Goal: Information Seeking & Learning: Learn about a topic

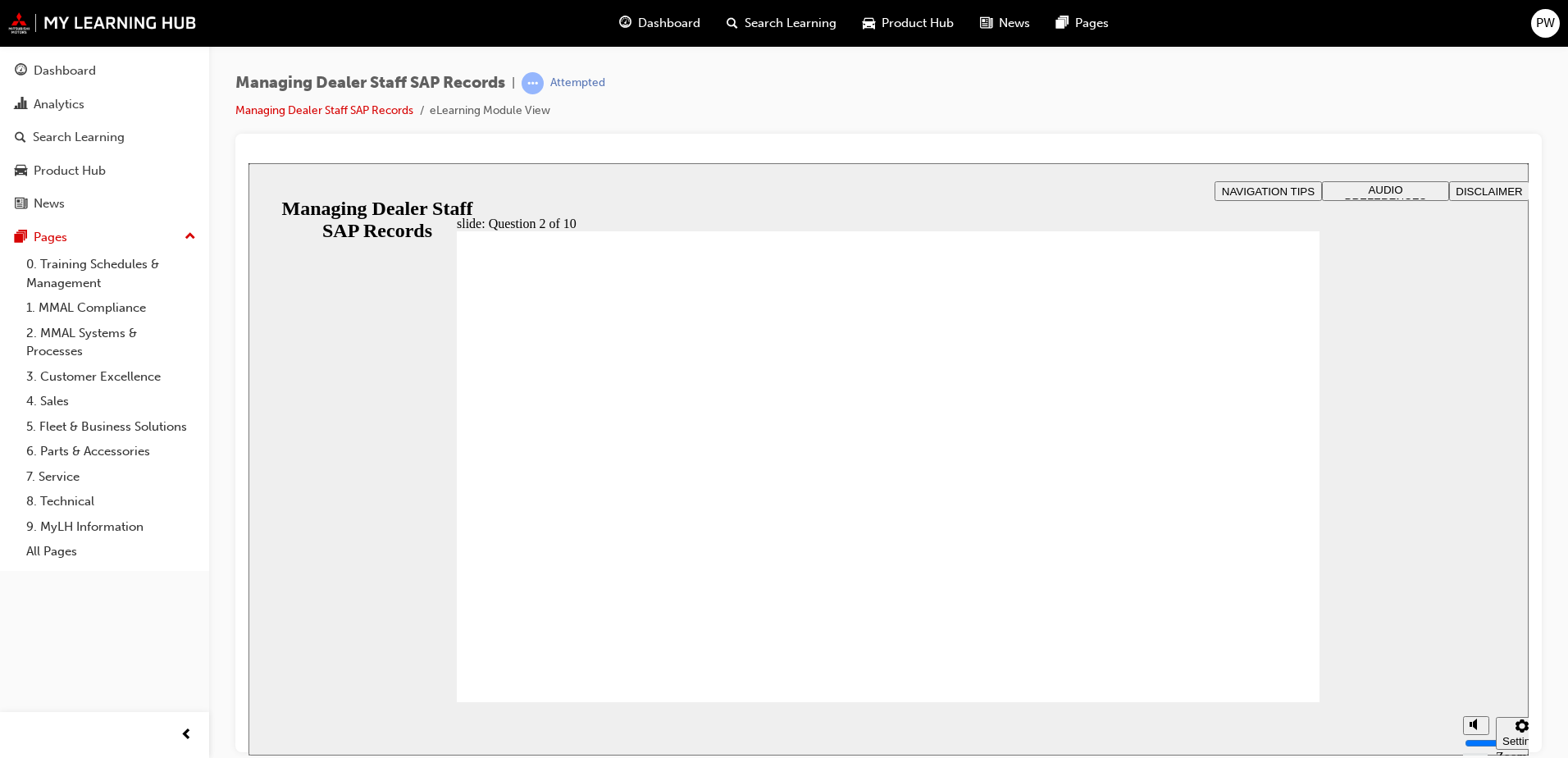
radio input "true"
drag, startPoint x: 522, startPoint y: 504, endPoint x: 611, endPoint y: 652, distance: 172.7
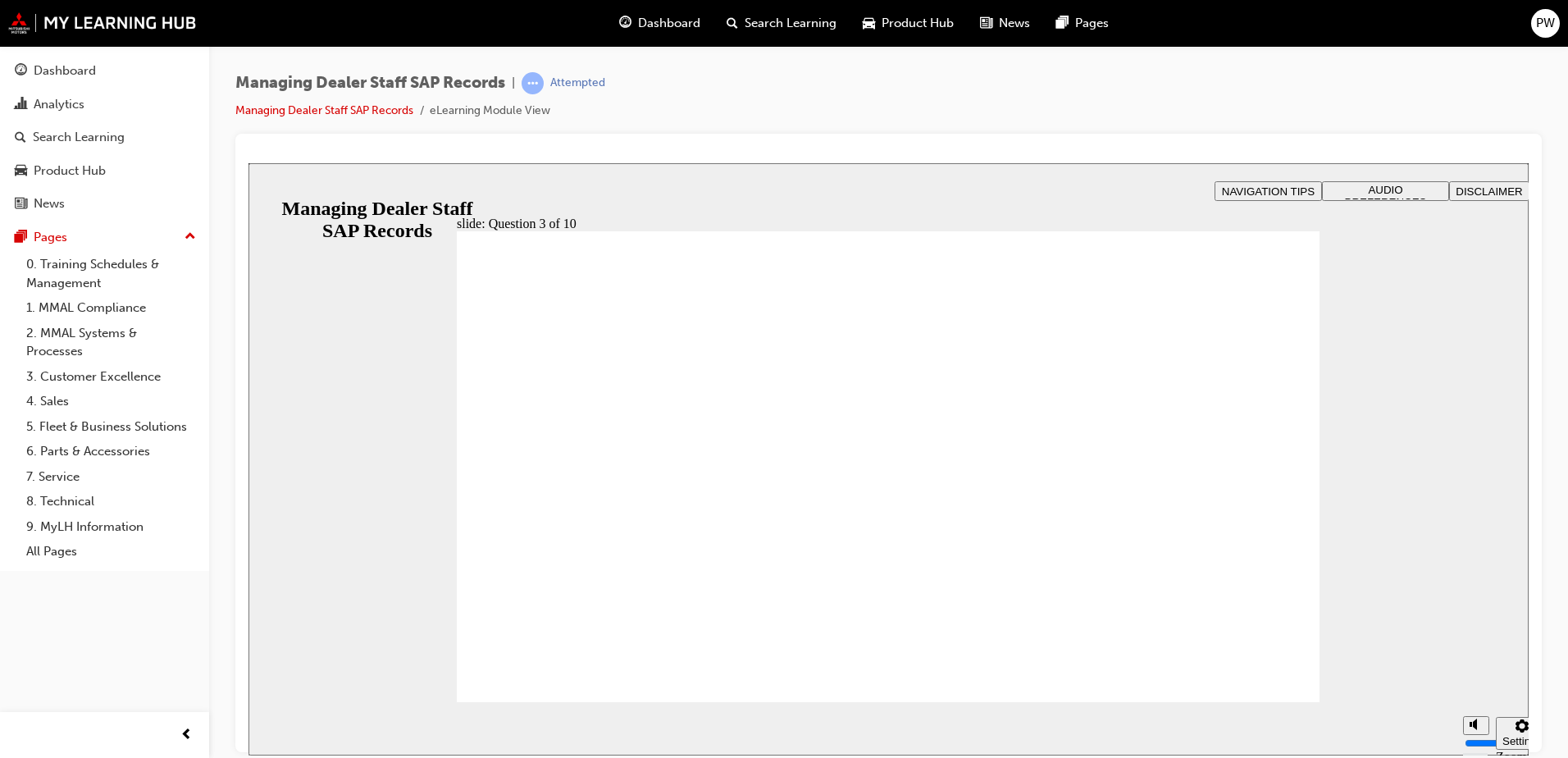
checkbox input "true"
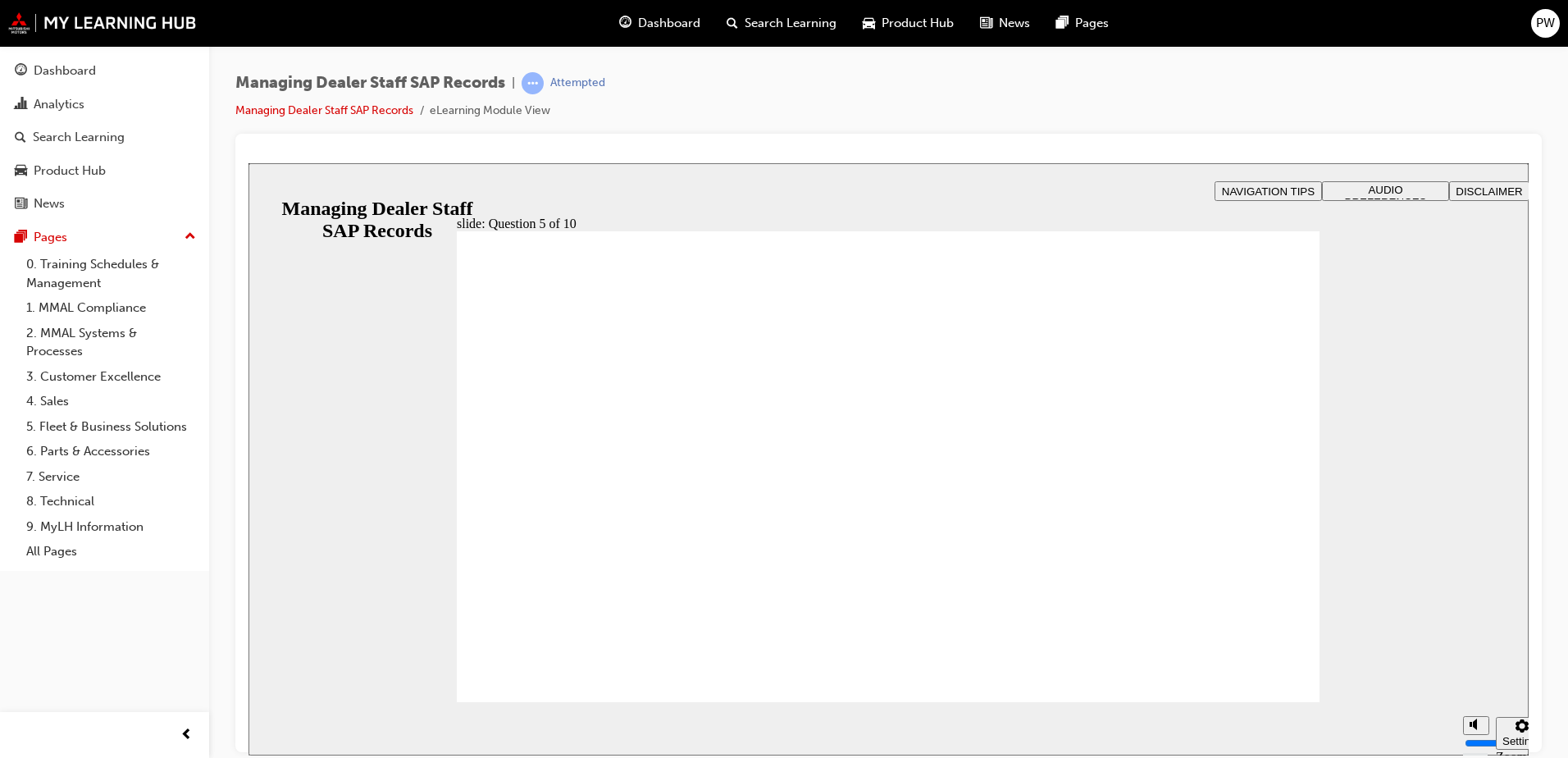
checkbox input "true"
drag, startPoint x: 756, startPoint y: 413, endPoint x: 612, endPoint y: 411, distance: 144.0
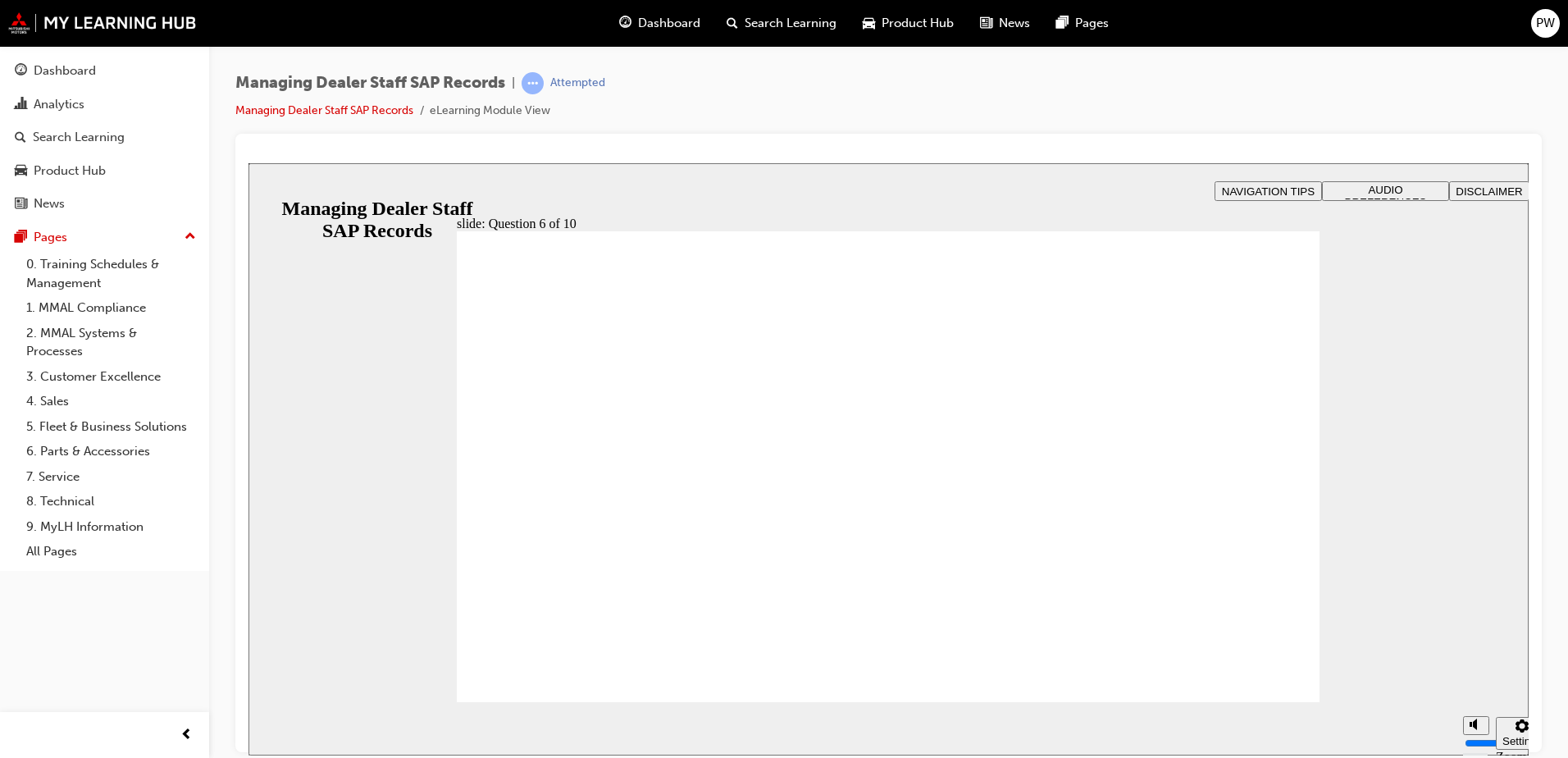
radio input "true"
checkbox input "true"
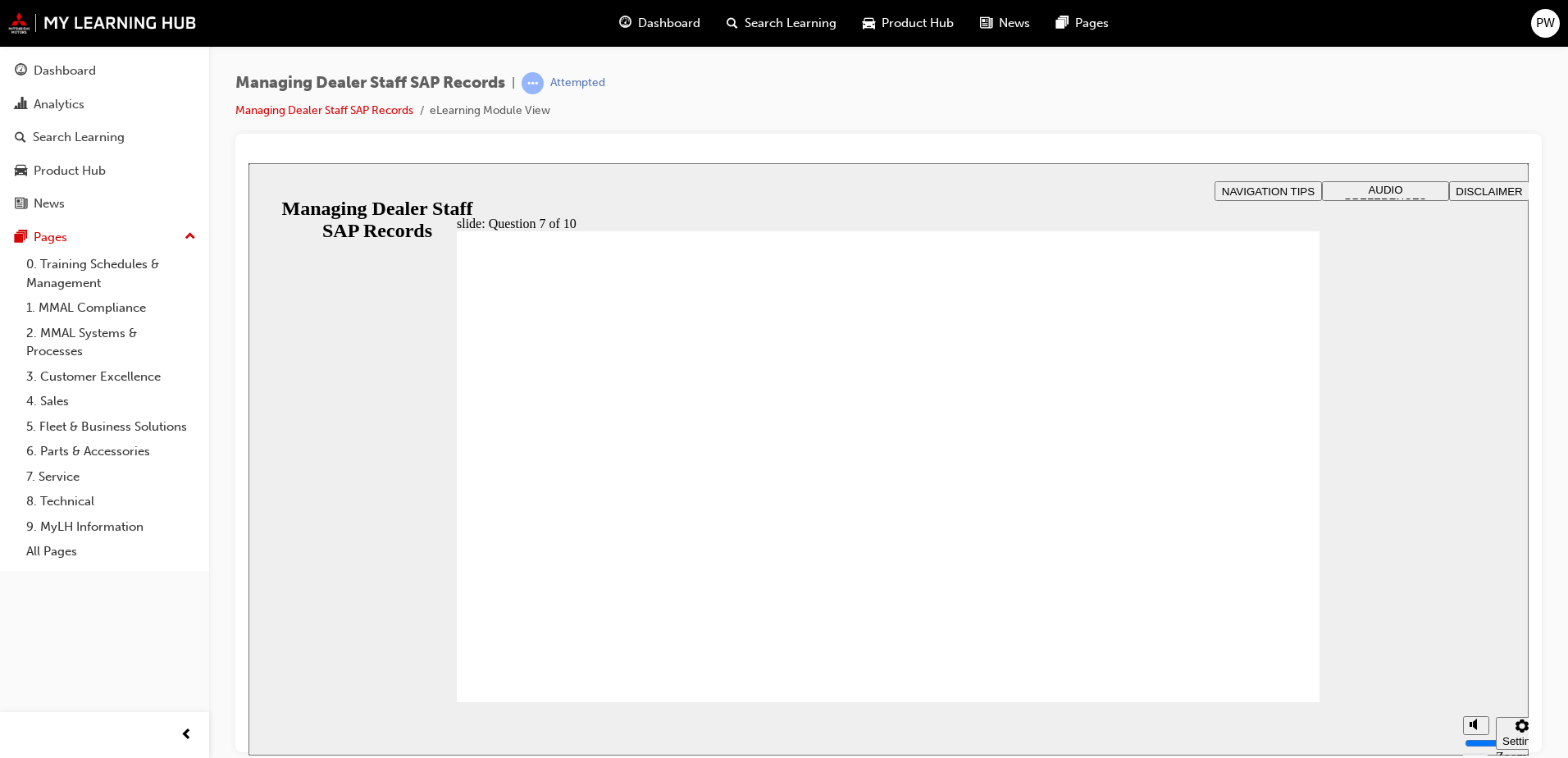
checkbox input "true"
checkbox input "false"
checkbox input "true"
drag, startPoint x: 629, startPoint y: 495, endPoint x: 619, endPoint y: 650, distance: 155.3
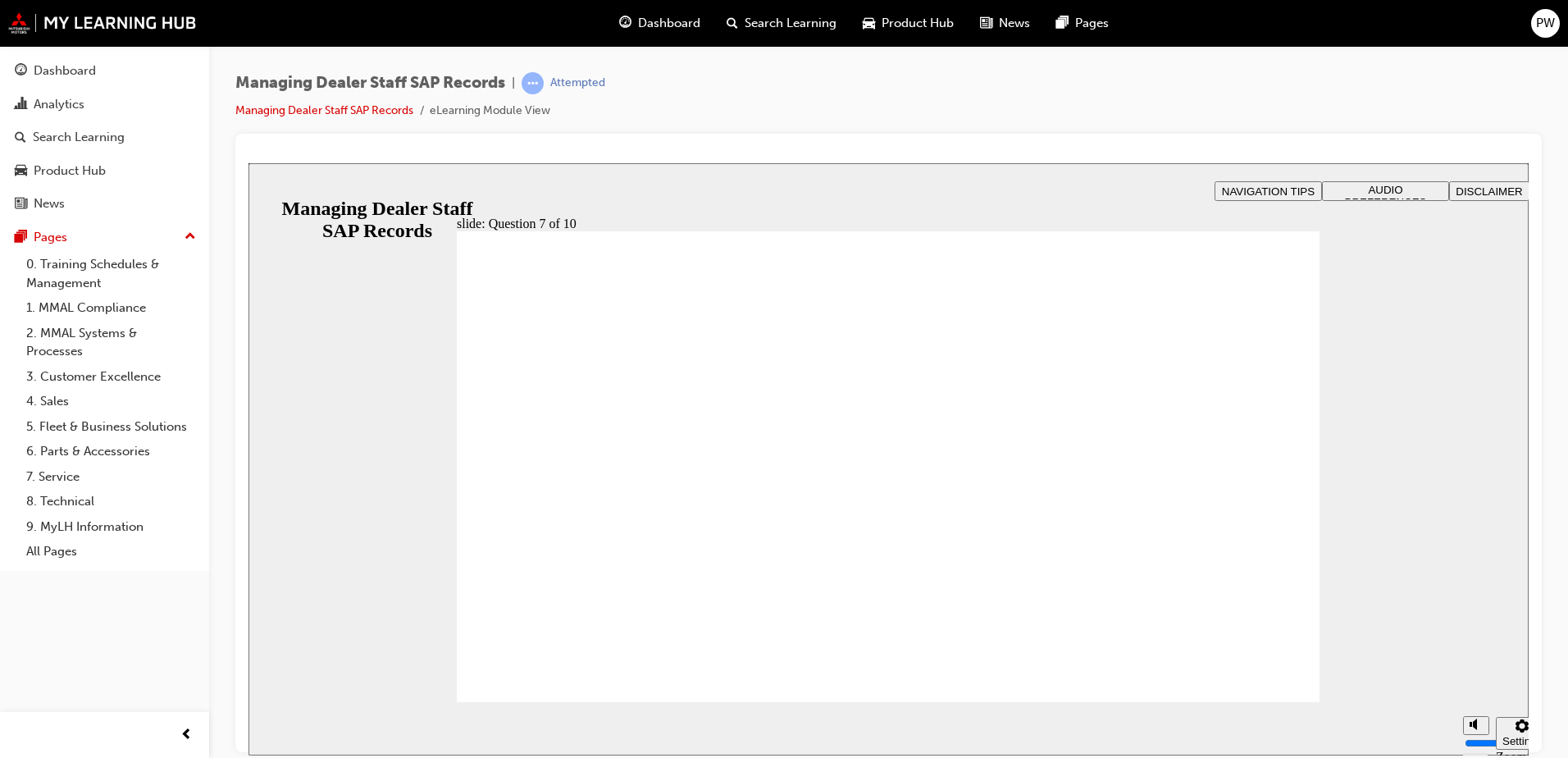
radio input "true"
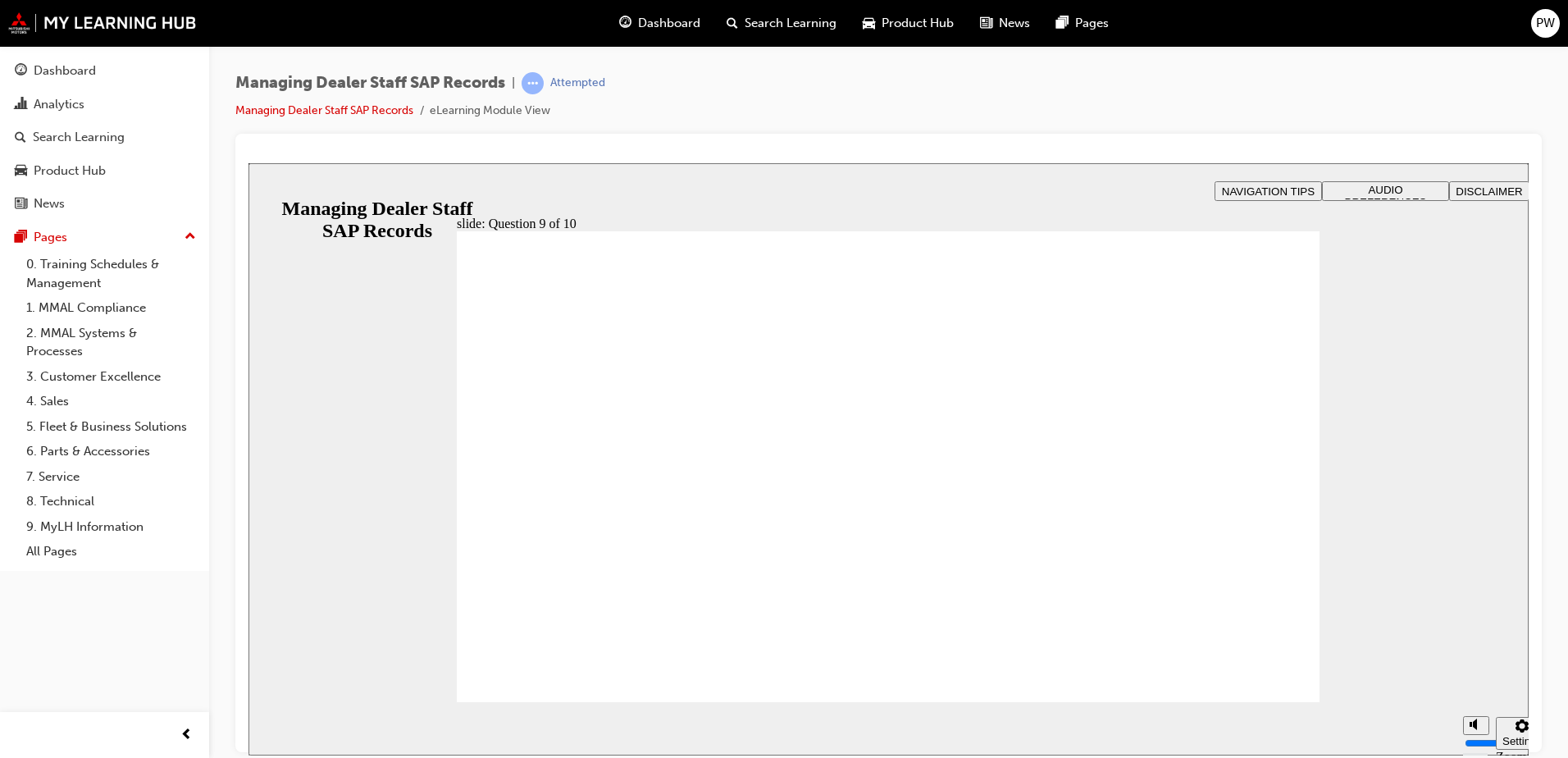
radio input "true"
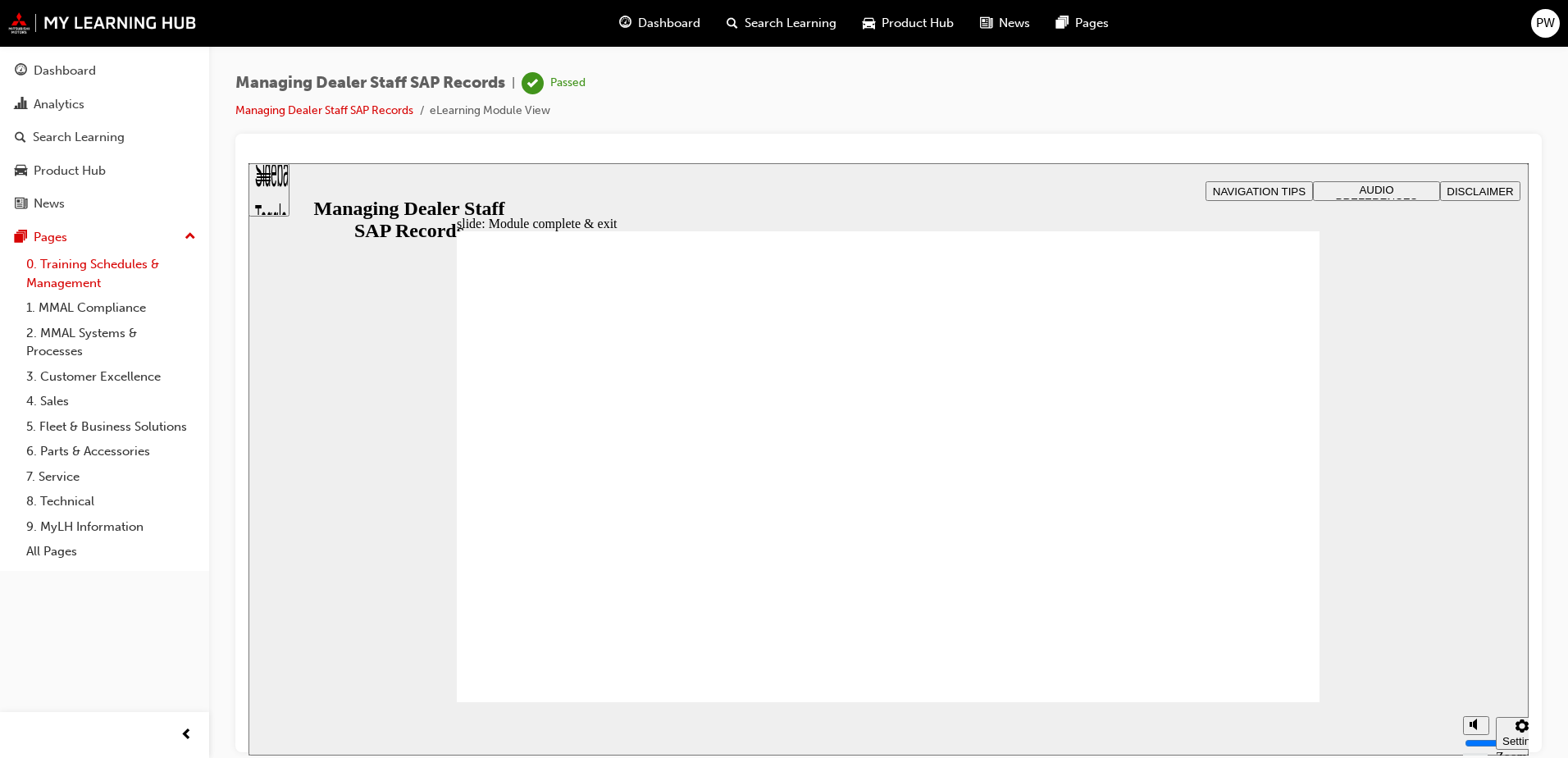
click at [91, 266] on link "0. Training Schedules & Management" at bounding box center [111, 273] width 183 height 43
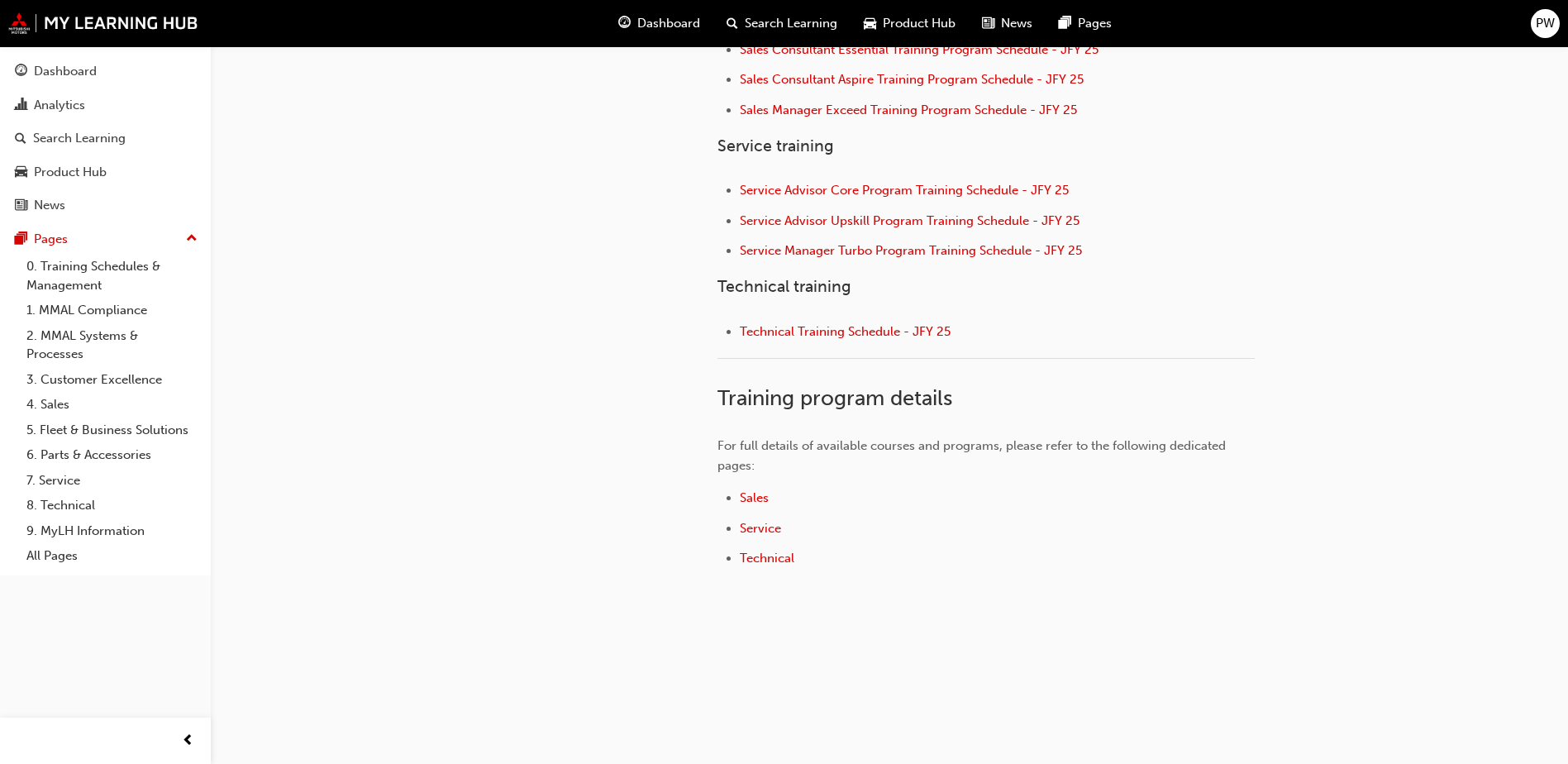
scroll to position [229, 0]
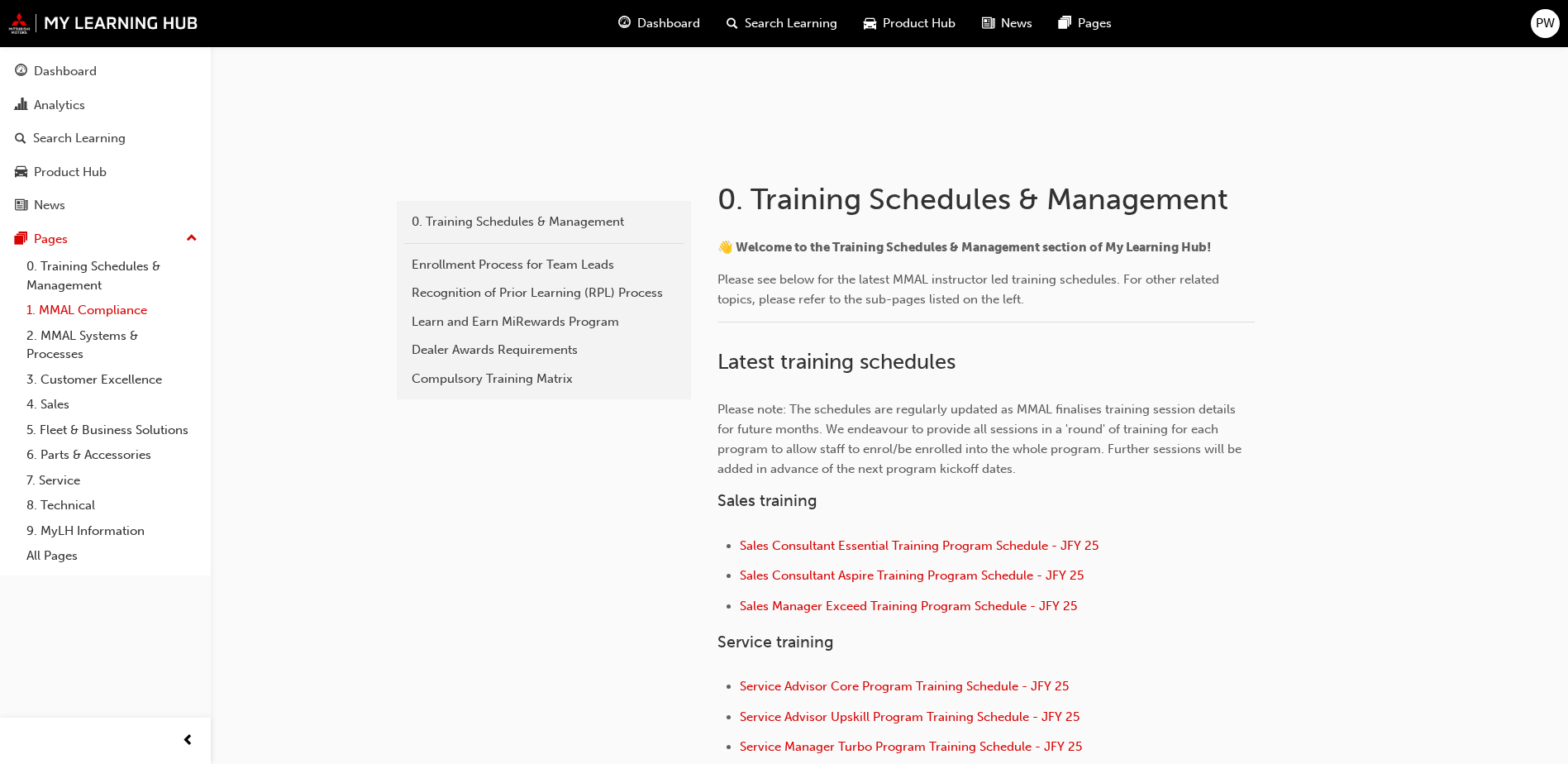
click at [70, 301] on link "1. MMAL Compliance" at bounding box center [112, 310] width 185 height 25
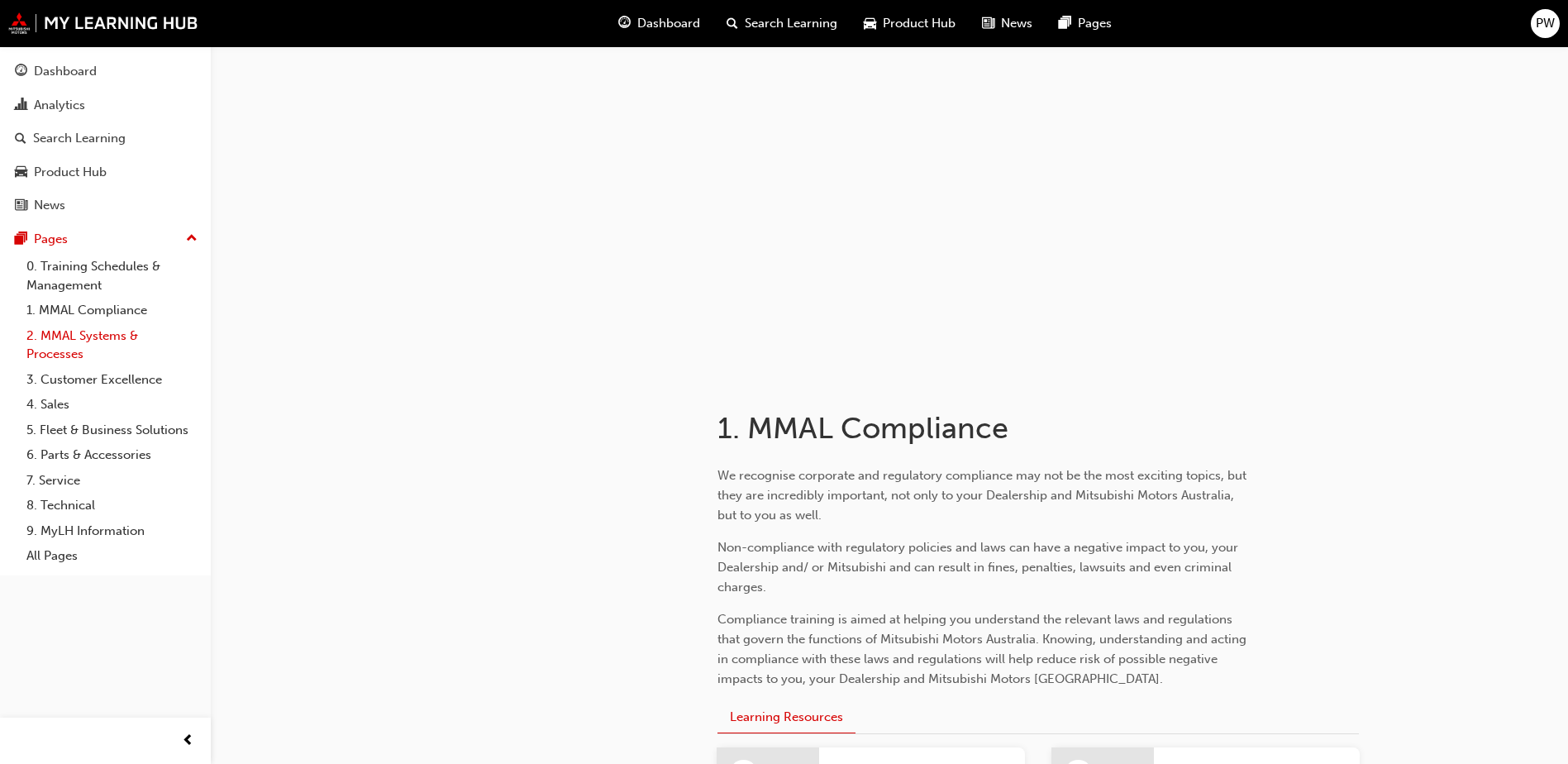
click at [145, 327] on link "2. MMAL Systems & Processes" at bounding box center [112, 345] width 185 height 44
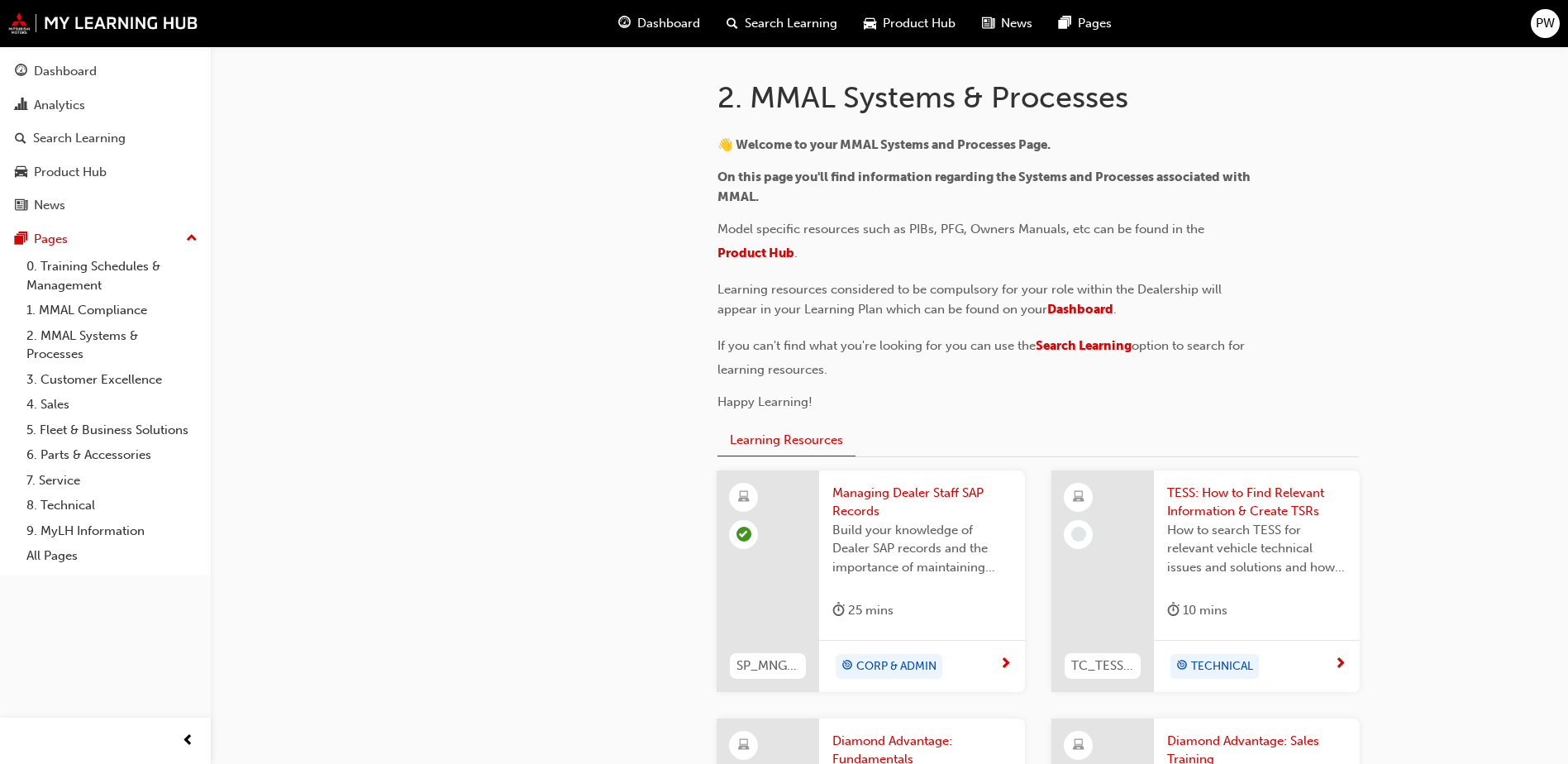
scroll to position [661, 0]
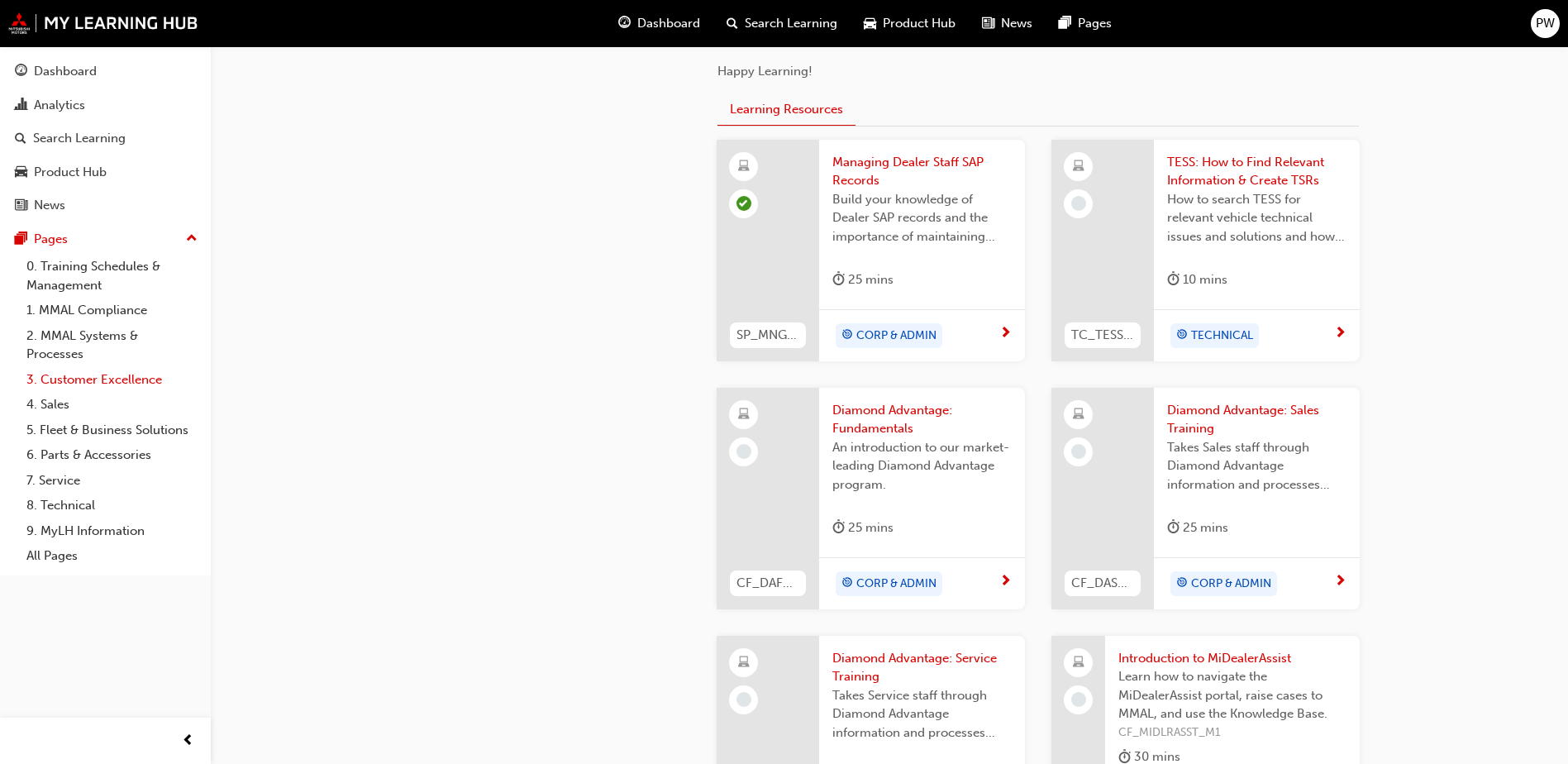
click at [121, 378] on link "3. Customer Excellence" at bounding box center [112, 380] width 185 height 25
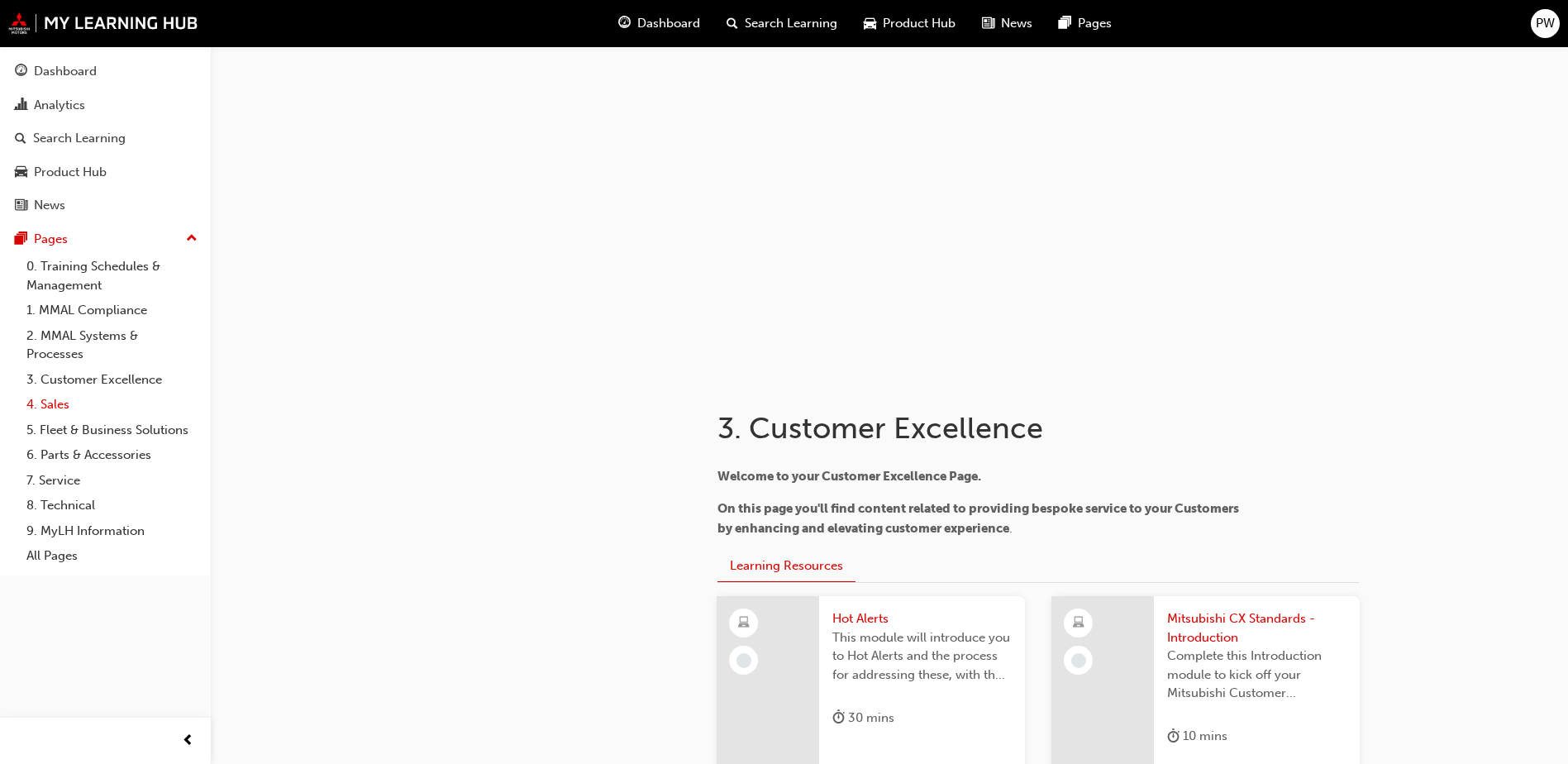
click at [64, 401] on link "4. Sales" at bounding box center [112, 404] width 185 height 25
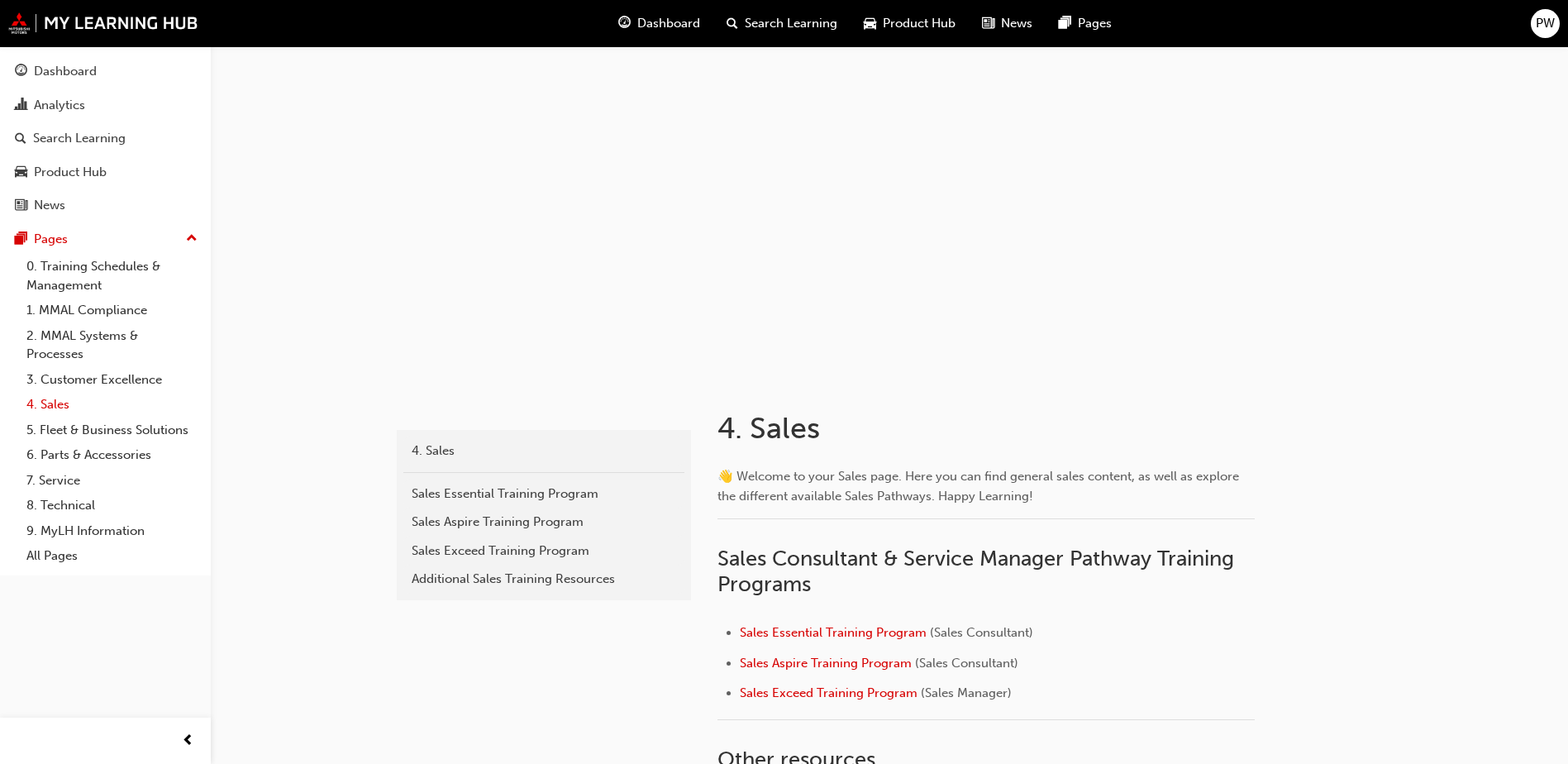
click at [69, 416] on link "4. Sales" at bounding box center [112, 404] width 185 height 25
click at [78, 427] on link "5. Fleet & Business Solutions" at bounding box center [112, 431] width 185 height 25
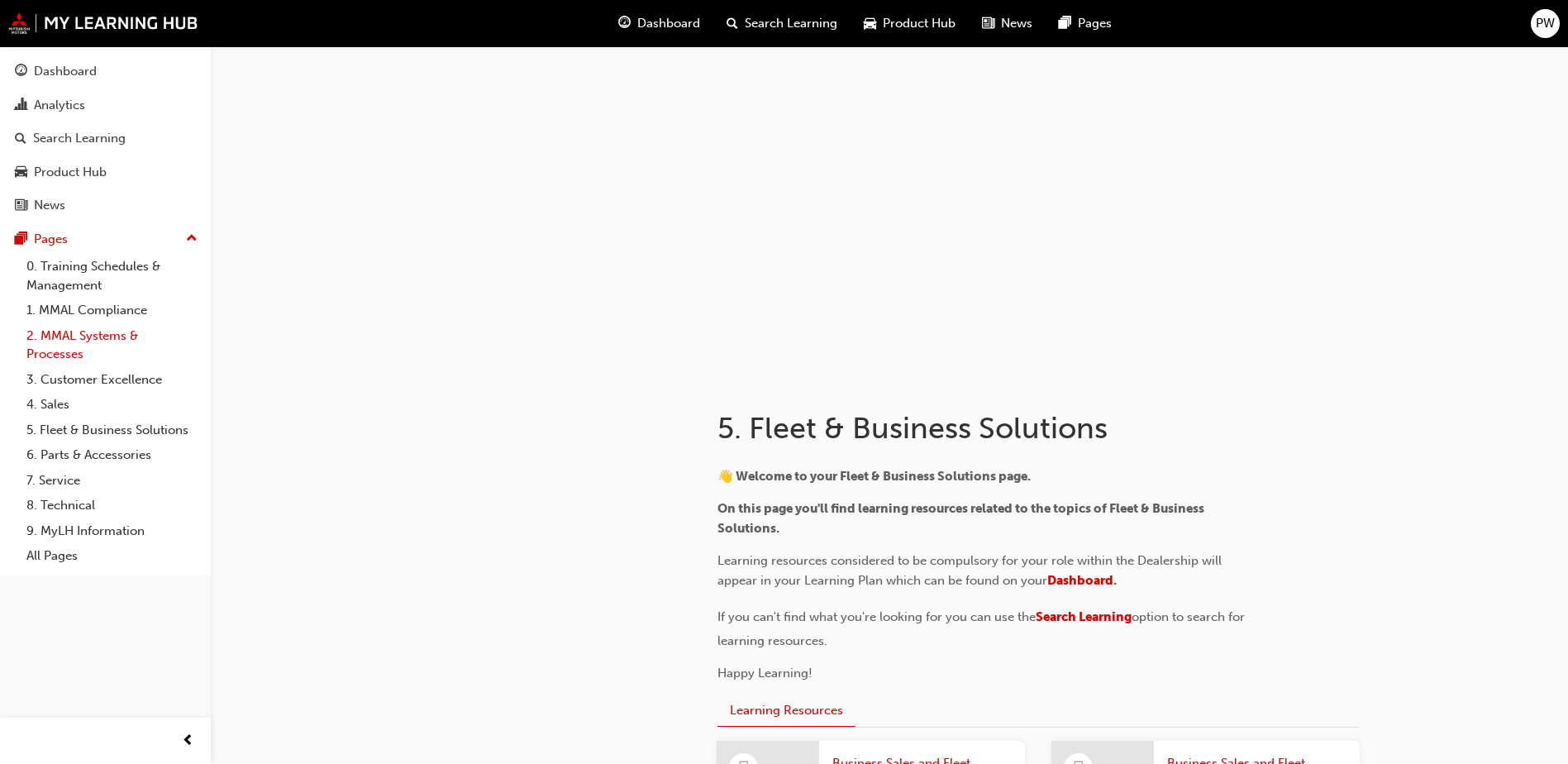
click at [90, 346] on link "2. MMAL Systems & Processes" at bounding box center [112, 345] width 185 height 44
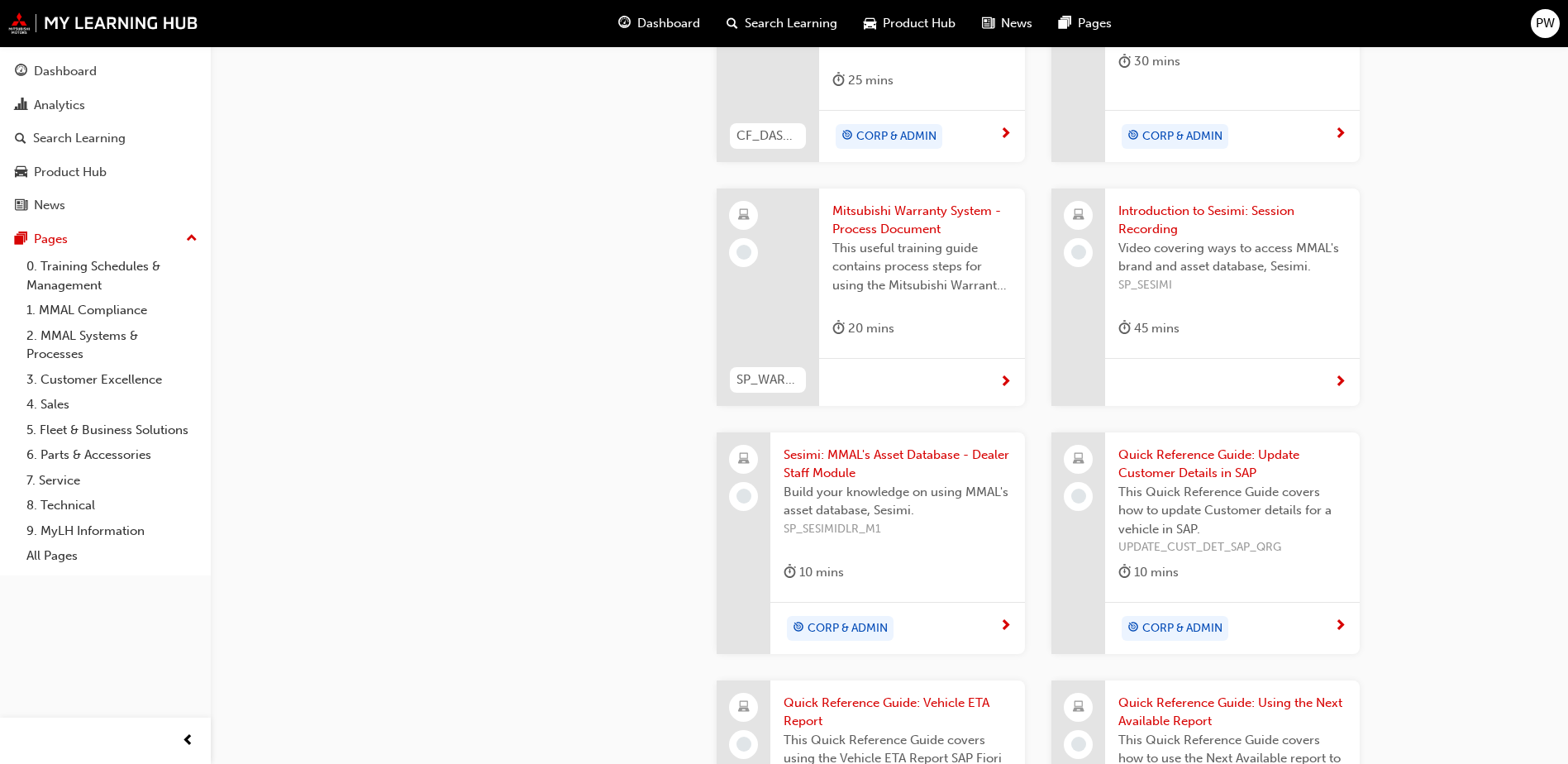
scroll to position [612, 0]
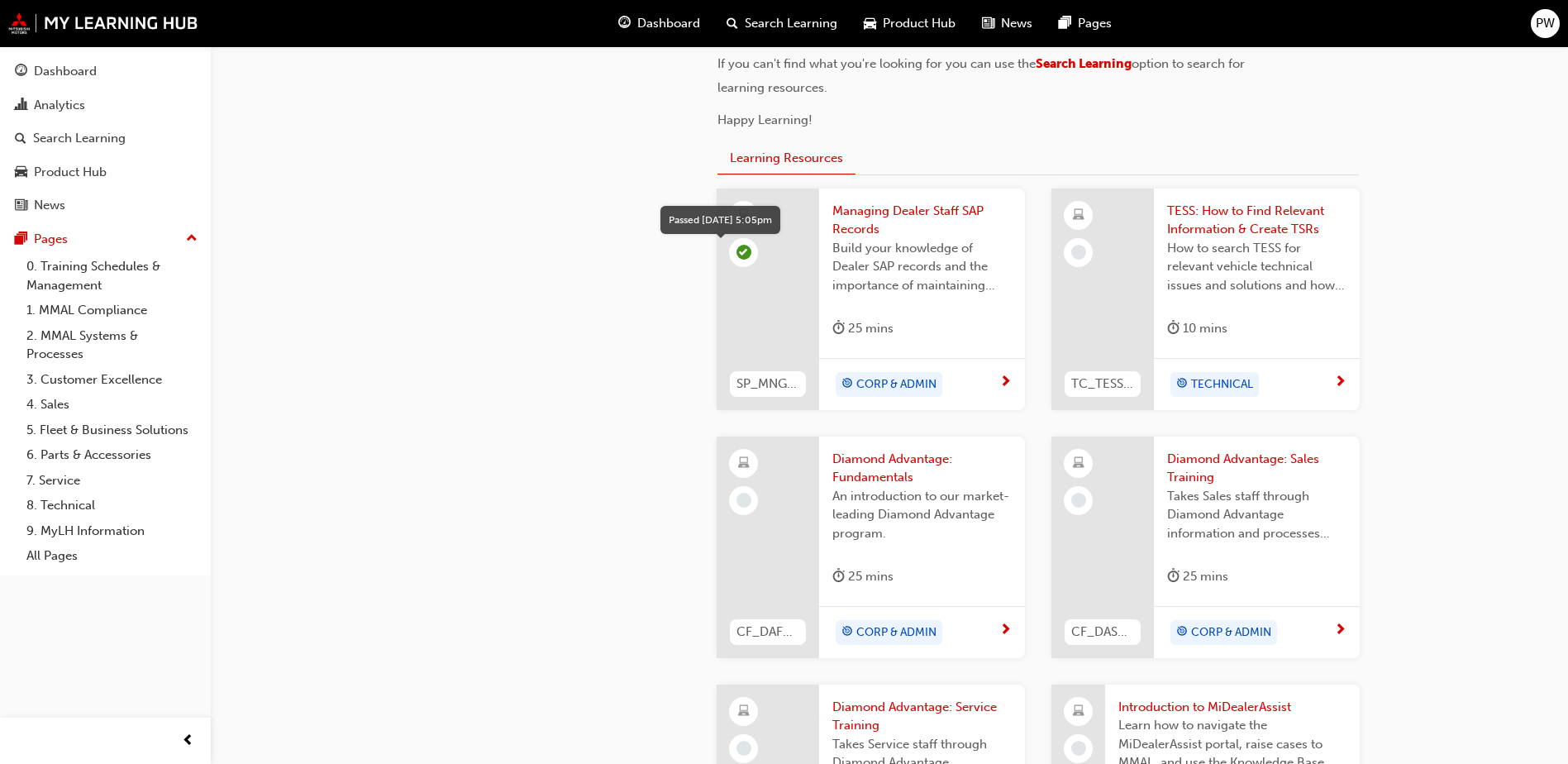
click at [736, 253] on span "learningRecordVerb_PASS-icon" at bounding box center [743, 252] width 15 height 15
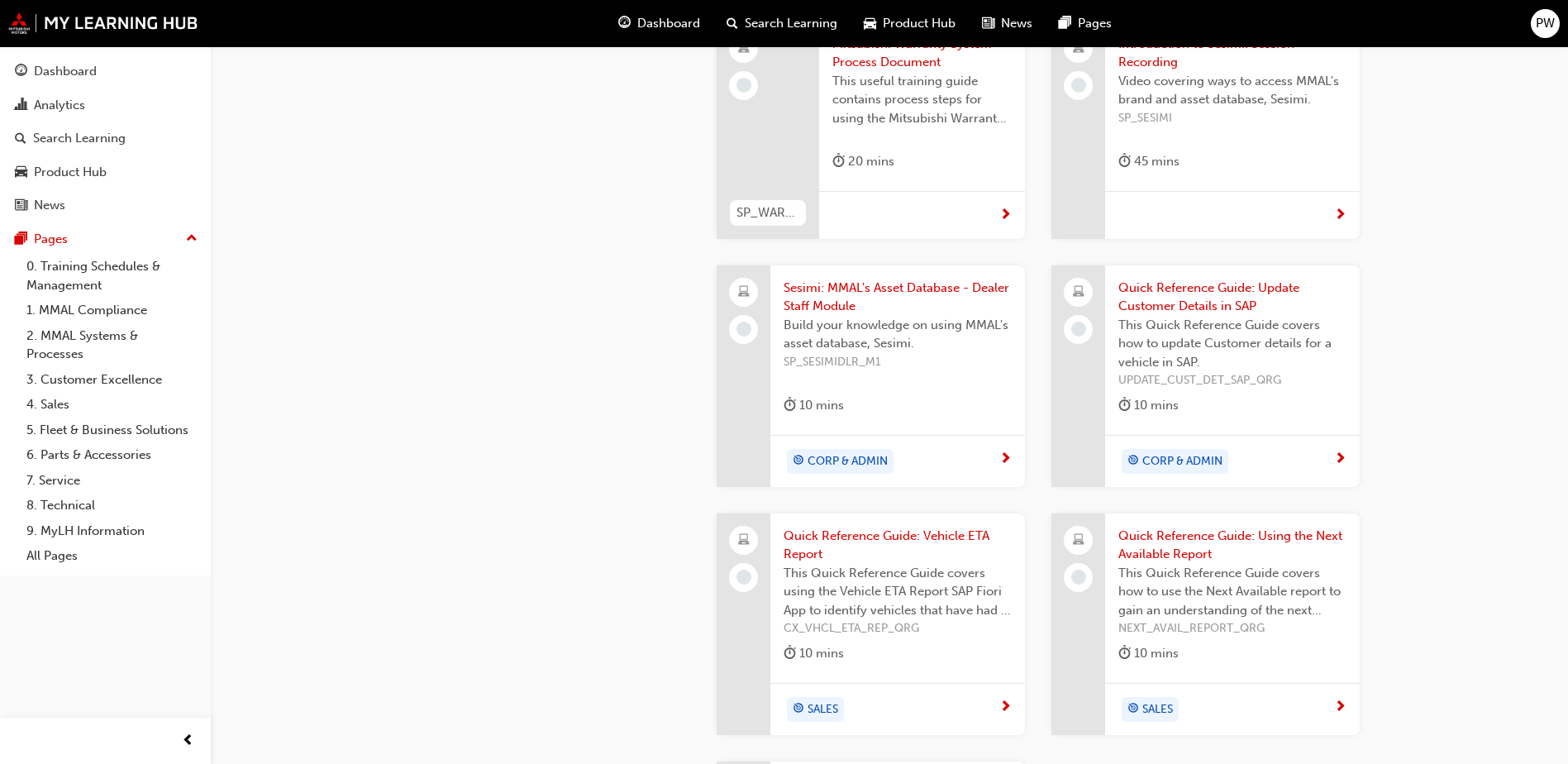
scroll to position [1522, 0]
click at [873, 365] on span "SP_SESIMIDLR_M1" at bounding box center [897, 365] width 228 height 19
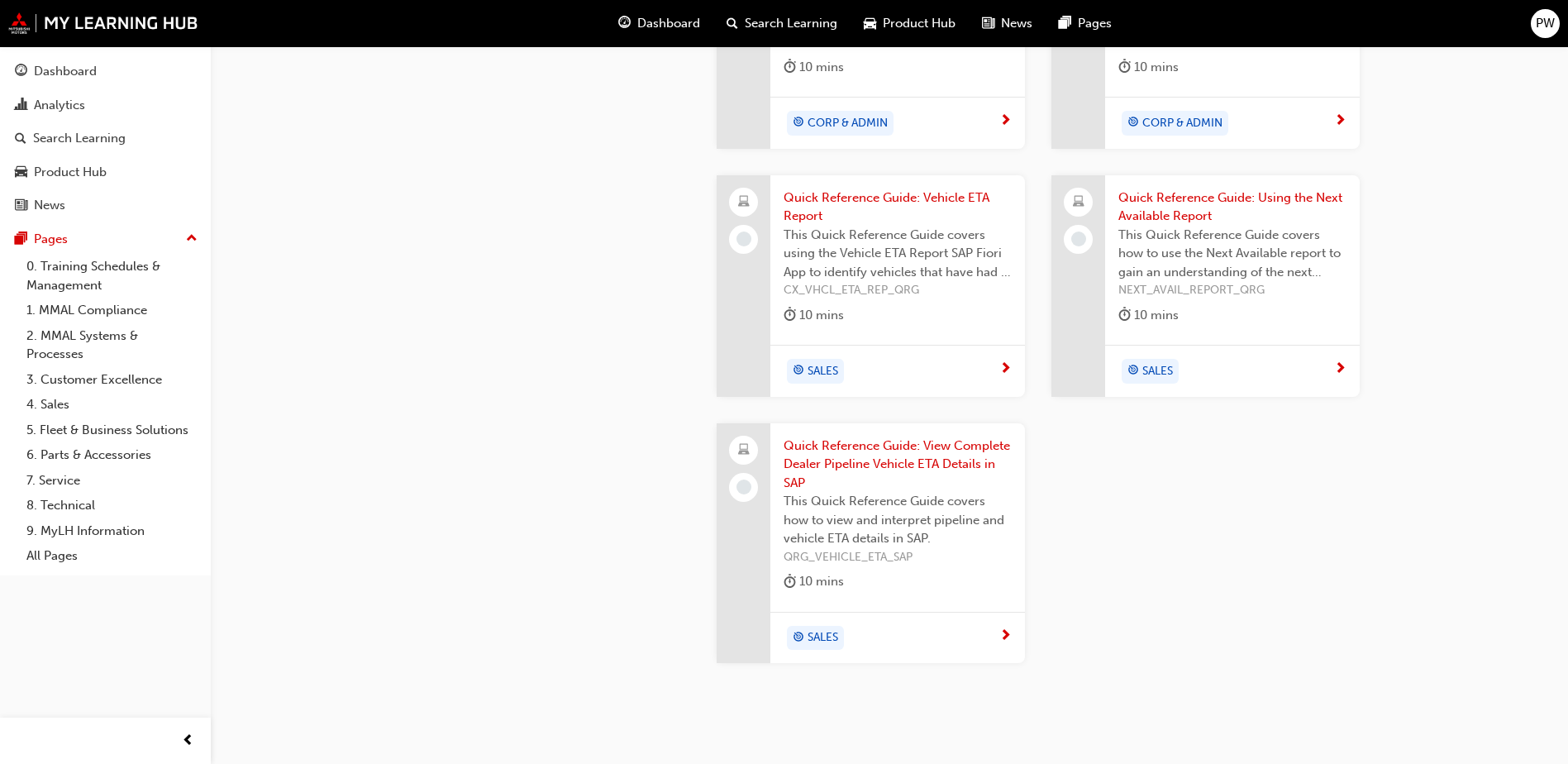
scroll to position [1935, 0]
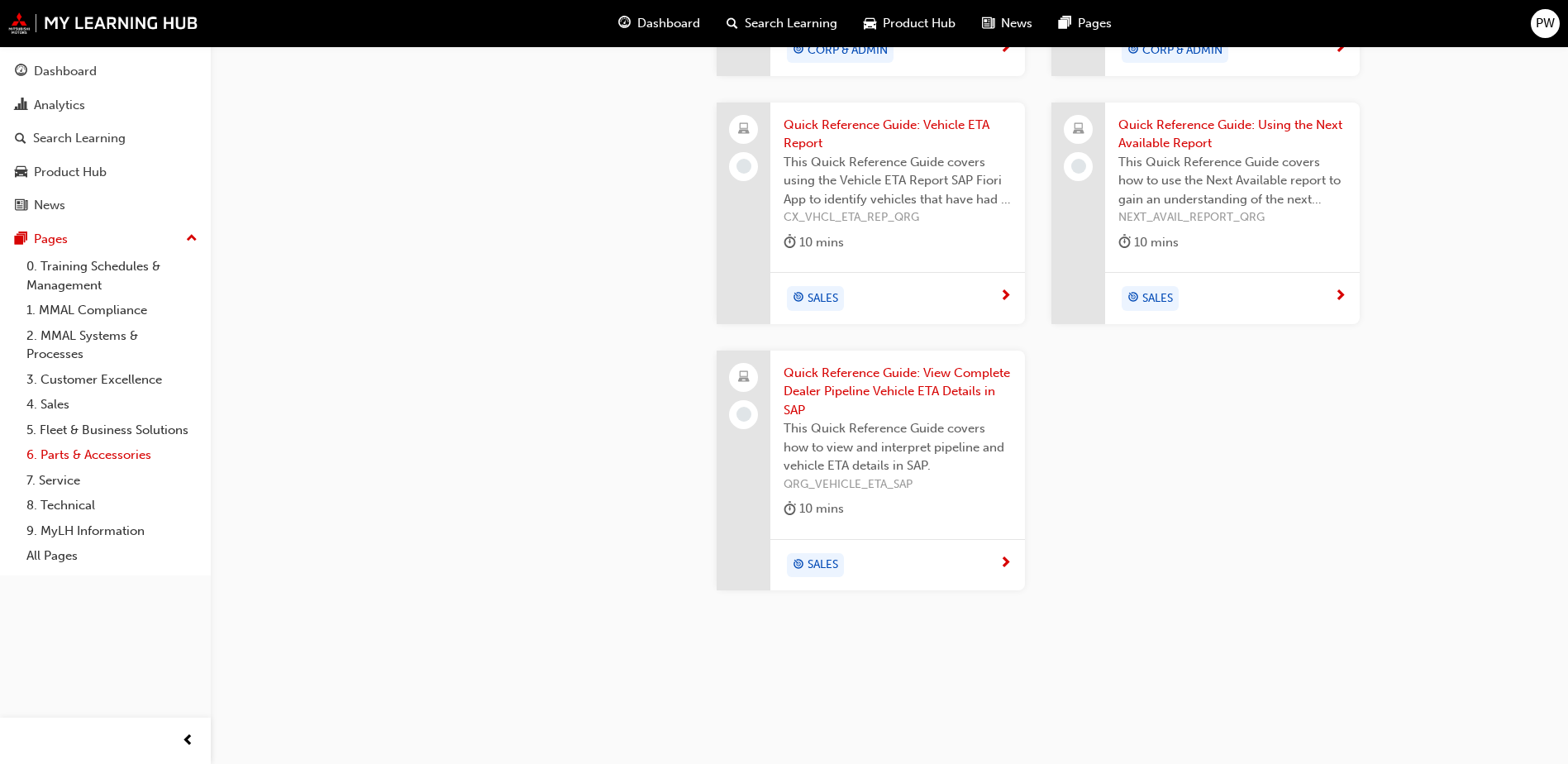
click at [86, 461] on link "6. Parts & Accessories" at bounding box center [112, 455] width 185 height 25
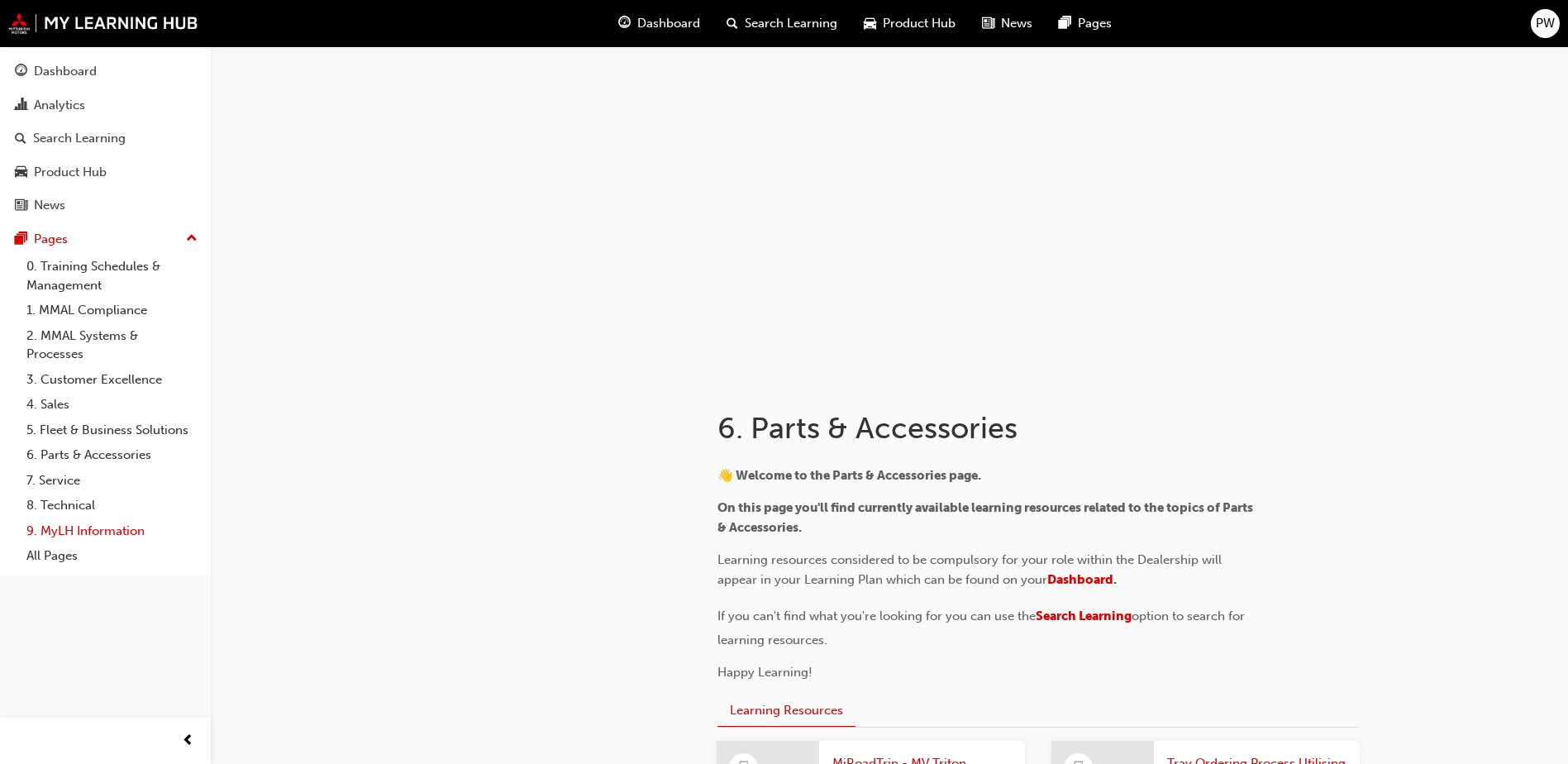
click at [69, 540] on link "9. MyLH Information" at bounding box center [112, 531] width 185 height 25
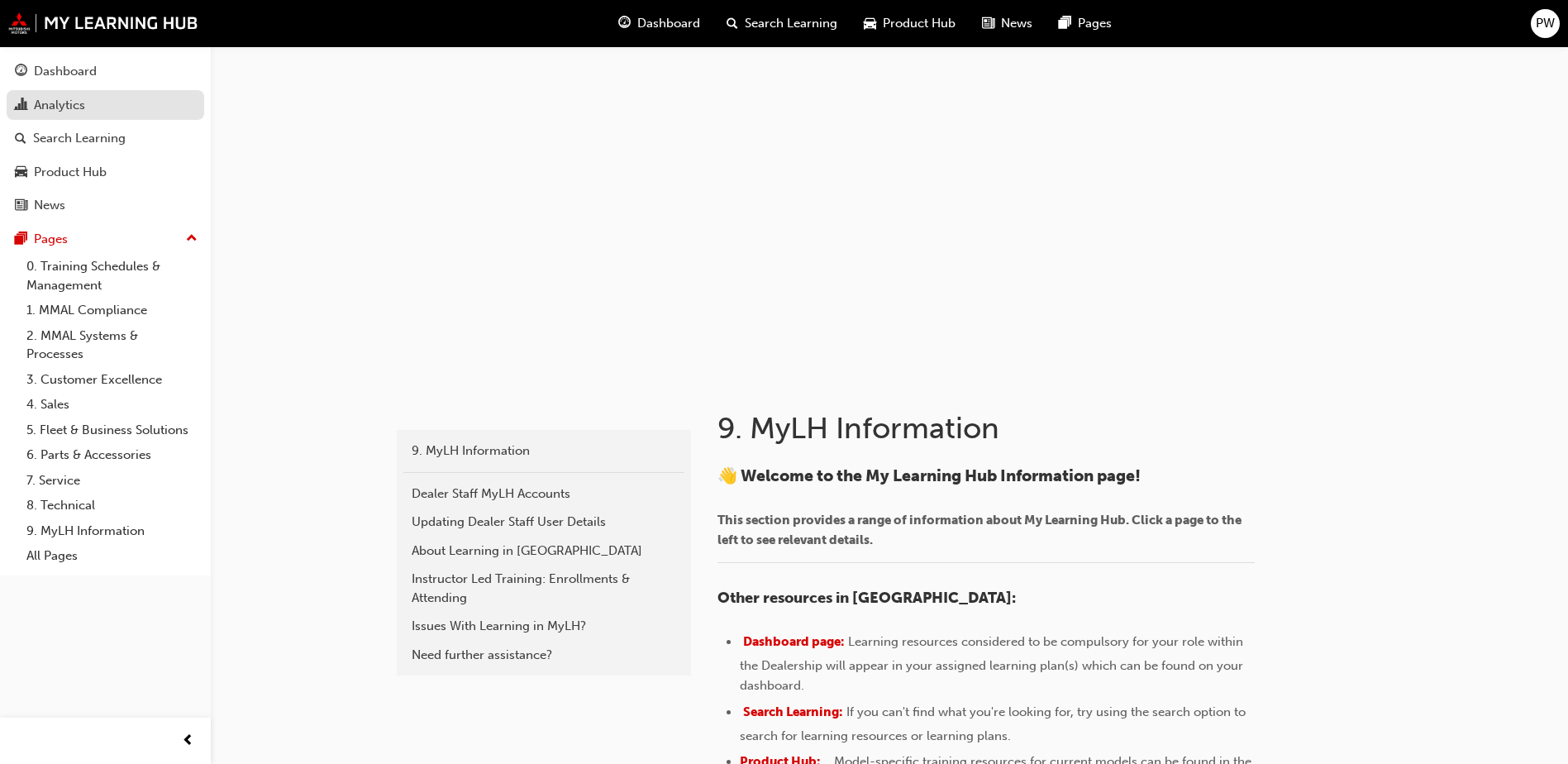
click at [70, 93] on link "Analytics" at bounding box center [105, 105] width 197 height 30
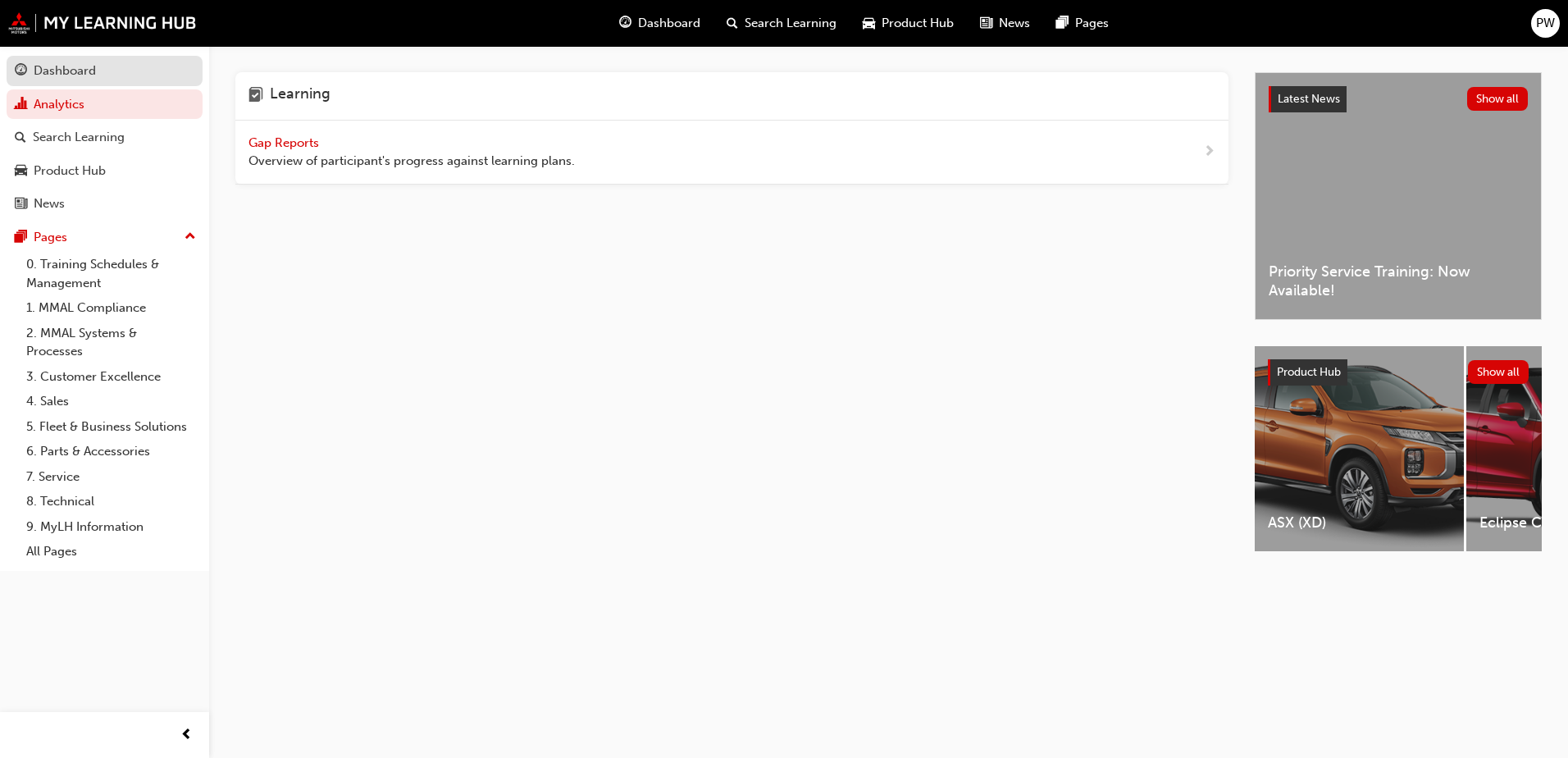
click at [68, 66] on div "Dashboard" at bounding box center [65, 71] width 63 height 19
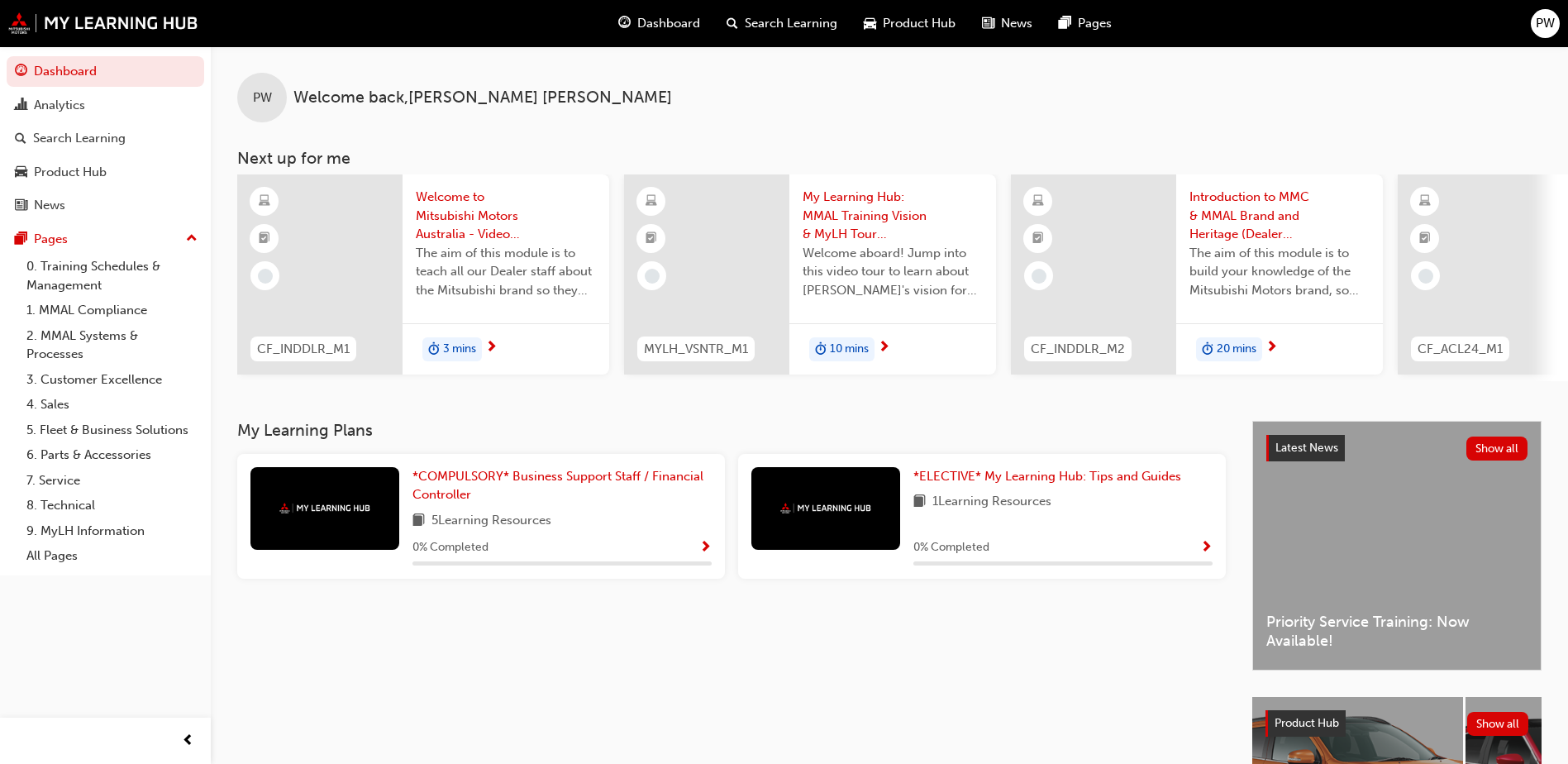
click at [473, 274] on span "The aim of this module is to teach all our Dealer staff about the Mitsubishi br…" at bounding box center [505, 272] width 180 height 56
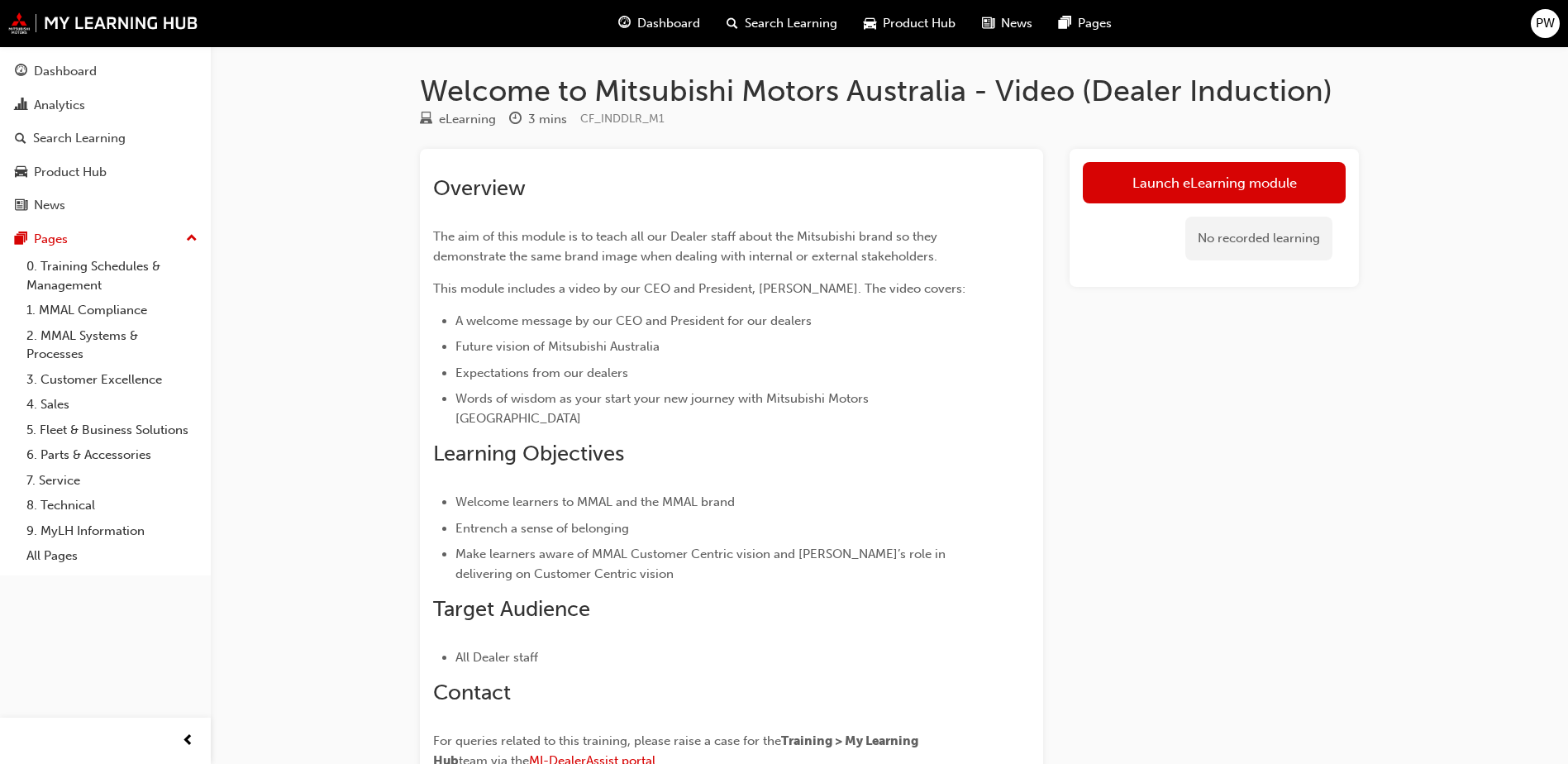
click at [1210, 144] on div "Welcome to Mitsubishi Motors Australia - Video (Dealer Induction) eLearning 3 m…" at bounding box center [889, 483] width 992 height 820
click at [1137, 196] on link "Launch eLearning module" at bounding box center [1213, 183] width 262 height 42
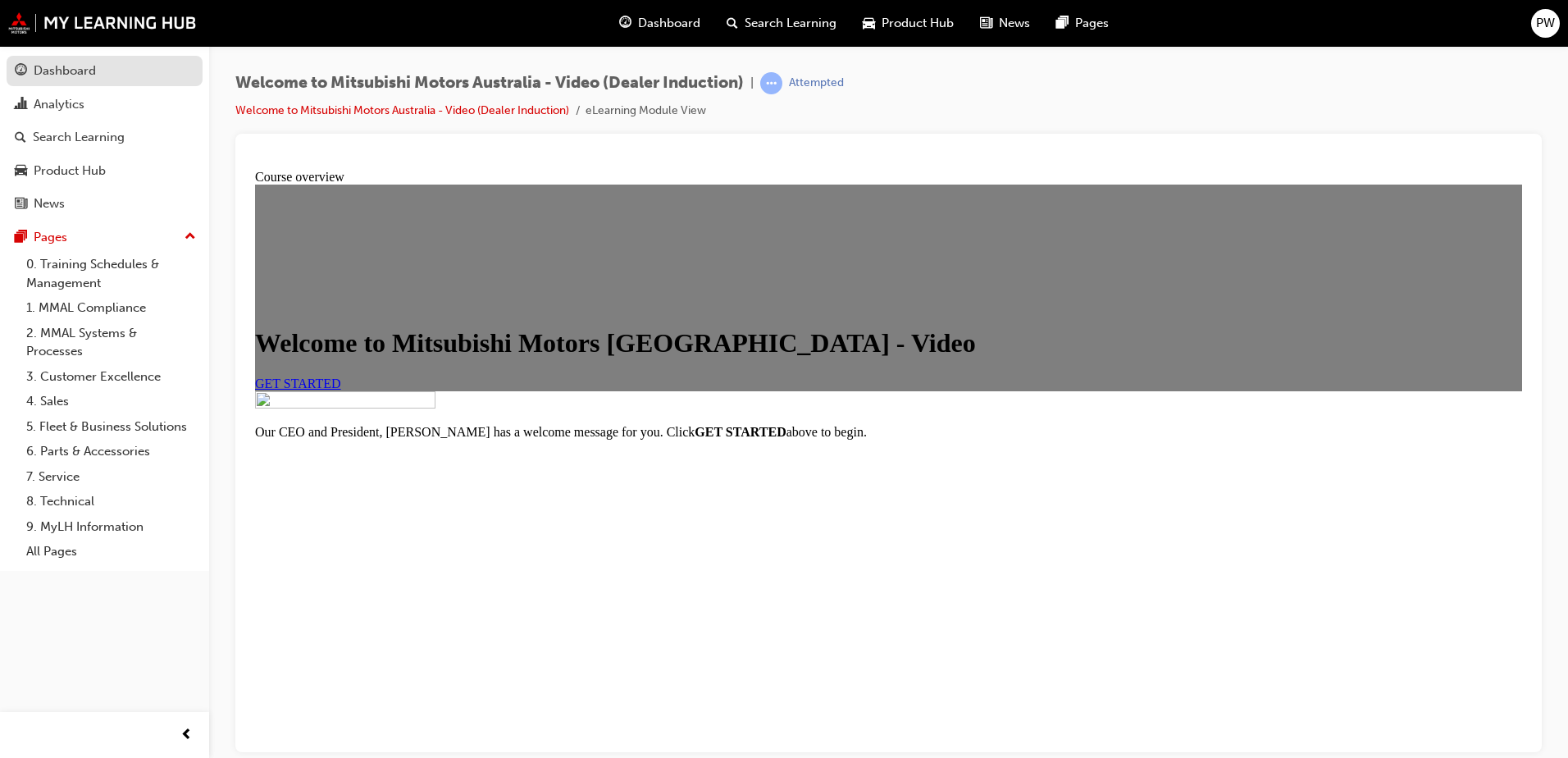
click at [80, 80] on div "Dashboard" at bounding box center [65, 71] width 63 height 19
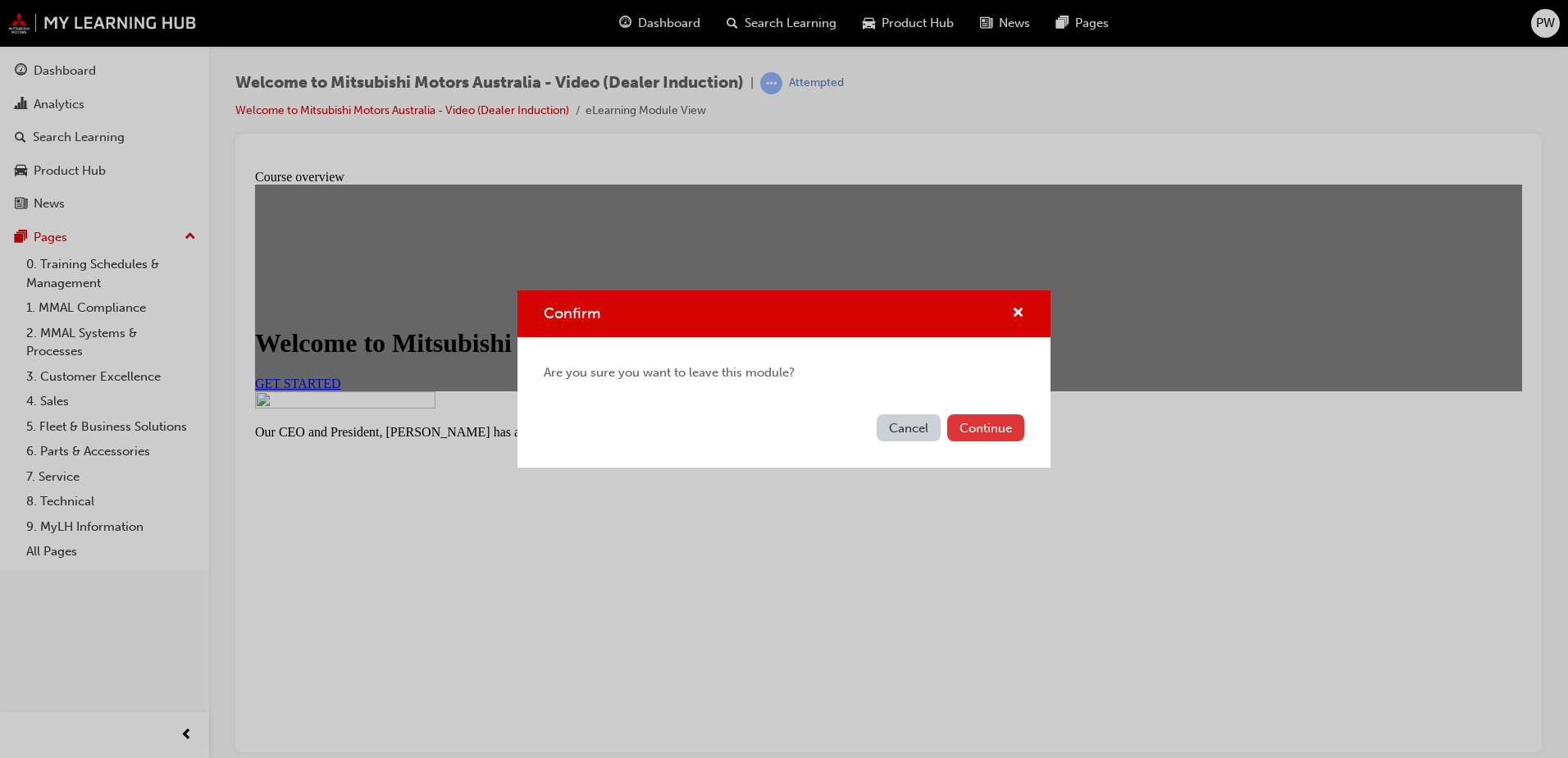
click at [987, 433] on button "Continue" at bounding box center [986, 428] width 77 height 27
